Goal: Information Seeking & Learning: Learn about a topic

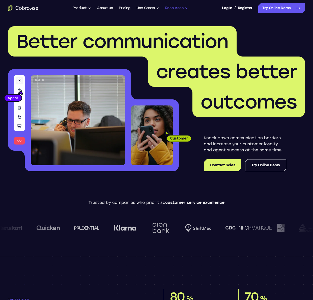
click at [176, 6] on button "Resources" at bounding box center [176, 8] width 23 height 10
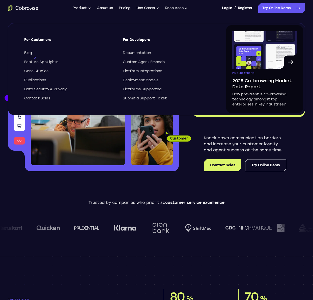
click at [30, 53] on span "Blog" at bounding box center [28, 52] width 8 height 5
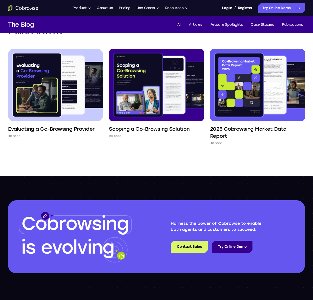
scroll to position [660, 0]
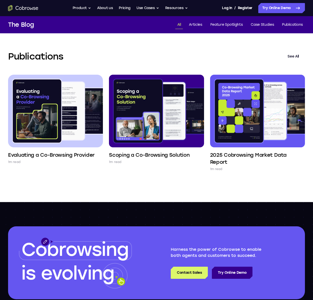
click at [293, 55] on link "See All" at bounding box center [293, 56] width 23 height 12
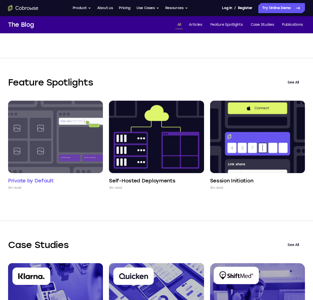
scroll to position [286, 0]
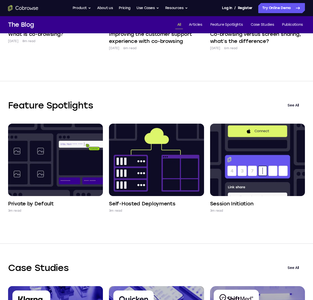
drag, startPoint x: 96, startPoint y: 105, endPoint x: 90, endPoint y: 109, distance: 7.4
click at [91, 109] on h2 "Feature Spotlights" at bounding box center [144, 105] width 273 height 12
drag, startPoint x: 90, startPoint y: 109, endPoint x: 86, endPoint y: 108, distance: 4.3
click at [88, 108] on h2 "Feature Spotlights" at bounding box center [144, 105] width 273 height 12
drag, startPoint x: 81, startPoint y: 108, endPoint x: 99, endPoint y: 108, distance: 17.2
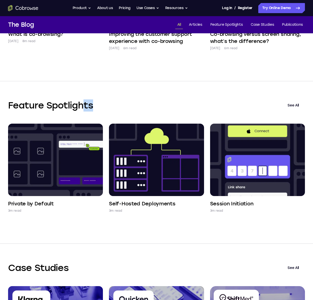
click at [99, 108] on h2 "Feature Spotlights" at bounding box center [144, 105] width 273 height 12
click at [291, 106] on link "See All" at bounding box center [293, 105] width 23 height 12
drag, startPoint x: 98, startPoint y: 106, endPoint x: 91, endPoint y: 111, distance: 8.5
click at [98, 106] on h2 "Feature Spotlights" at bounding box center [144, 105] width 273 height 12
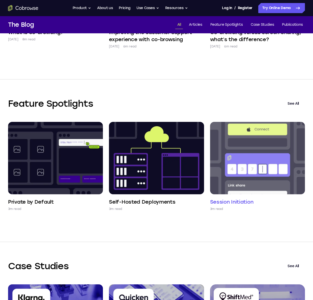
scroll to position [288, 0]
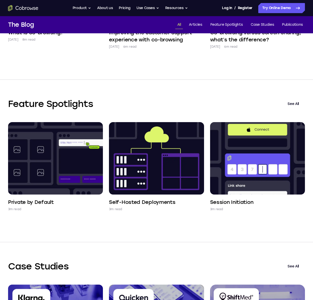
drag, startPoint x: 278, startPoint y: 95, endPoint x: 306, endPoint y: 112, distance: 33.0
click at [306, 112] on div "Feature Spotlights See All Private by Default 3m read Self-Hosted Deployments 3…" at bounding box center [156, 161] width 313 height 162
click at [184, 229] on div "Feature Spotlights See All Private by Default 3m read Self-Hosted Deployments 3…" at bounding box center [156, 161] width 313 height 162
drag, startPoint x: 98, startPoint y: 102, endPoint x: 61, endPoint y: 107, distance: 37.2
click at [17, 100] on h2 "Feature Spotlights" at bounding box center [144, 104] width 273 height 12
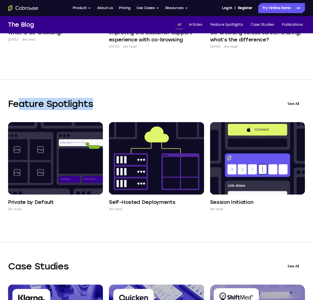
click at [102, 106] on h2 "Feature Spotlights" at bounding box center [144, 104] width 273 height 12
drag, startPoint x: 102, startPoint y: 106, endPoint x: 191, endPoint y: 105, distance: 88.8
click at [114, 106] on h2 "Feature Spotlights" at bounding box center [144, 104] width 273 height 12
drag, startPoint x: 97, startPoint y: 106, endPoint x: 103, endPoint y: 109, distance: 6.1
click at [115, 107] on h2 "Feature Spotlights" at bounding box center [144, 104] width 273 height 12
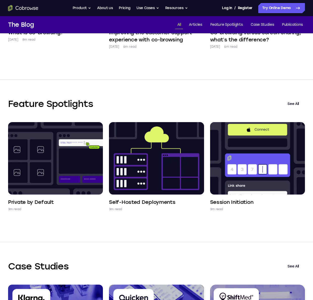
drag, startPoint x: 104, startPoint y: 106, endPoint x: 101, endPoint y: 107, distance: 3.0
click at [102, 107] on h2 "Feature Spotlights" at bounding box center [144, 104] width 273 height 12
click at [102, 108] on h2 "Feature Spotlights" at bounding box center [144, 104] width 273 height 12
drag, startPoint x: 106, startPoint y: 108, endPoint x: 111, endPoint y: 108, distance: 4.8
click at [111, 108] on h2 "Feature Spotlights" at bounding box center [144, 104] width 273 height 12
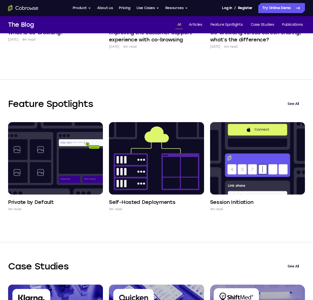
drag, startPoint x: 99, startPoint y: 107, endPoint x: 109, endPoint y: 107, distance: 9.6
click at [109, 107] on h2 "Feature Spotlights" at bounding box center [144, 104] width 273 height 12
click at [116, 106] on h2 "Feature Spotlights" at bounding box center [144, 104] width 273 height 12
drag, startPoint x: 103, startPoint y: 107, endPoint x: 108, endPoint y: 127, distance: 20.1
click at [111, 108] on h2 "Feature Spotlights" at bounding box center [144, 104] width 273 height 12
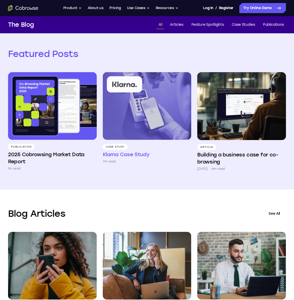
scroll to position [0, 0]
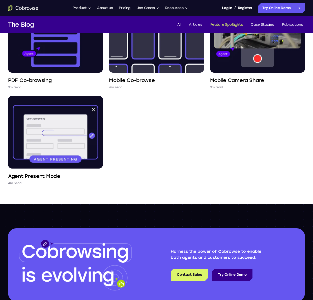
scroll to position [333, 0]
